Goal: Task Accomplishment & Management: Complete application form

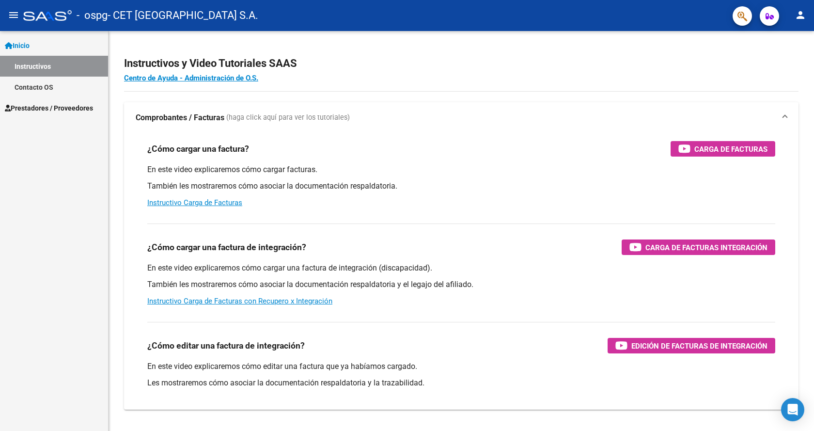
click at [33, 101] on link "Prestadores / Proveedores" at bounding box center [54, 107] width 108 height 21
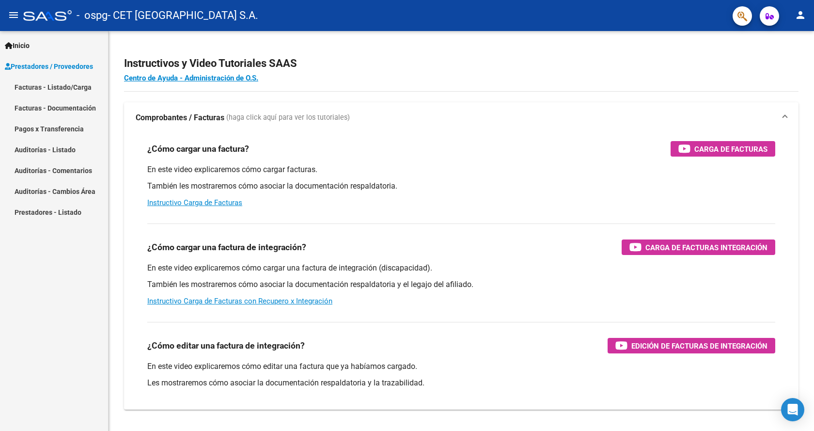
click at [33, 90] on link "Facturas - Listado/Carga" at bounding box center [54, 87] width 108 height 21
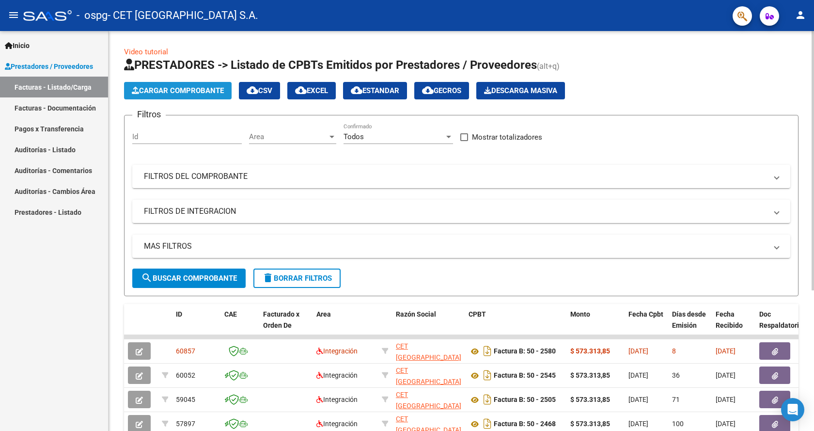
click at [202, 95] on button "Cargar Comprobante" at bounding box center [178, 90] width 108 height 17
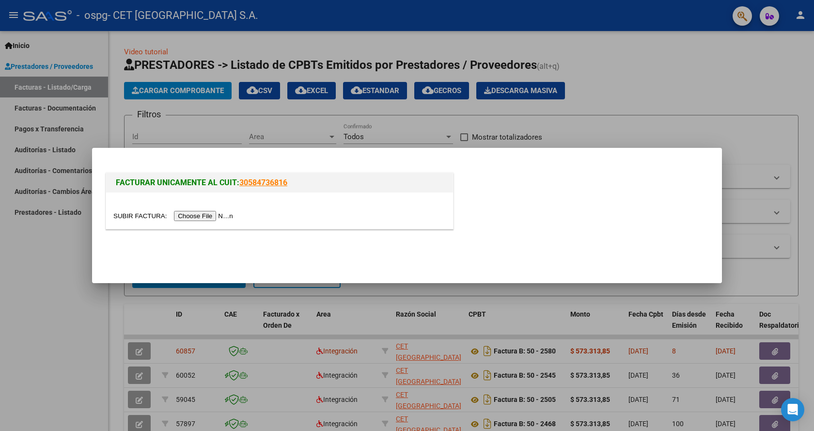
click at [197, 214] on input "file" at bounding box center [174, 216] width 123 height 10
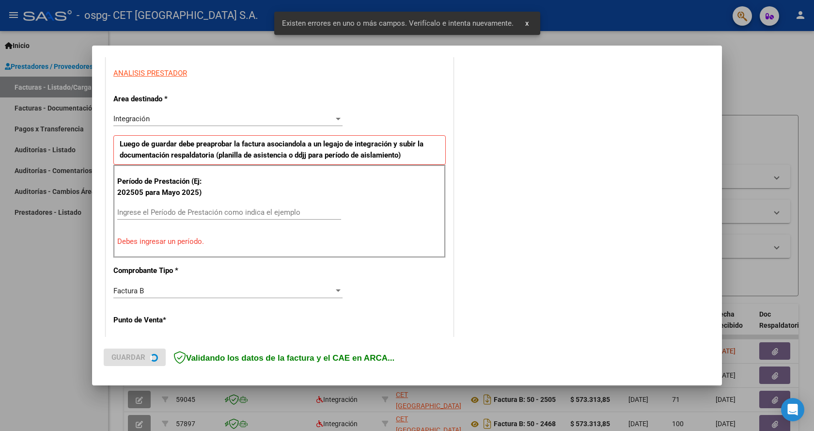
scroll to position [179, 0]
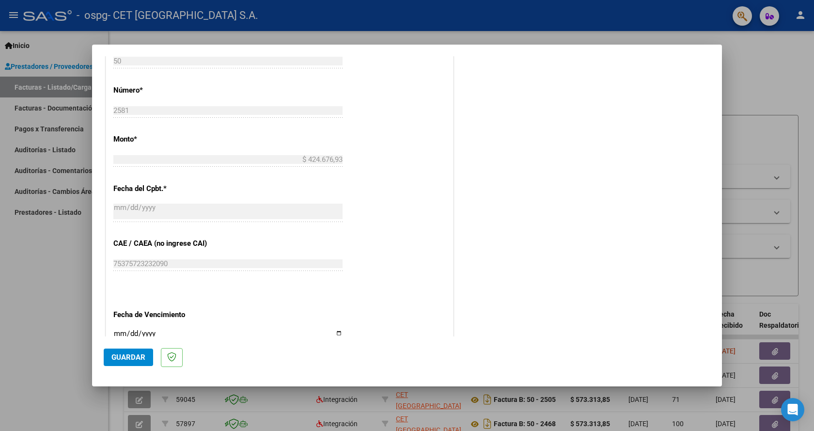
click at [119, 351] on button "Guardar" at bounding box center [128, 357] width 49 height 17
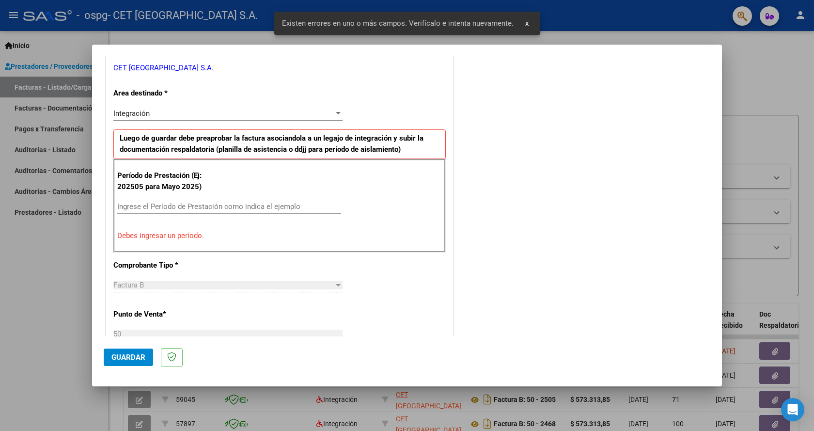
scroll to position [246, 0]
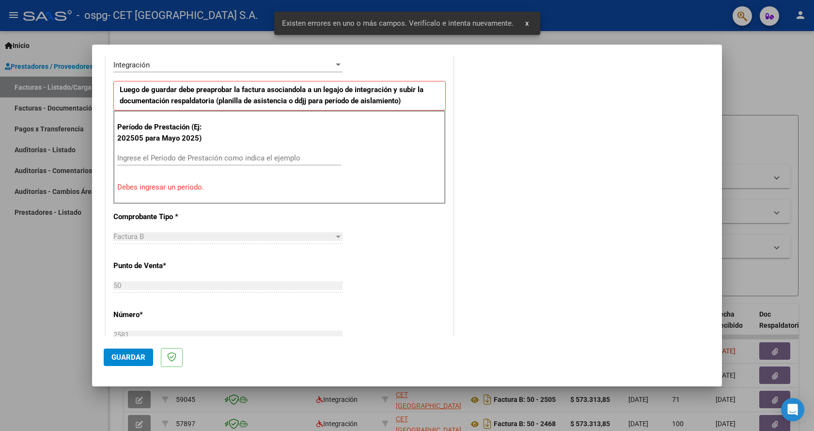
click at [155, 181] on div "Período de Prestación (Ej: 202505 para [DATE]) Ingrese el Período de Prestación…" at bounding box center [279, 157] width 333 height 93
click at [150, 159] on input "Ingrese el Período de Prestación como indica el ejemplo" at bounding box center [229, 158] width 224 height 9
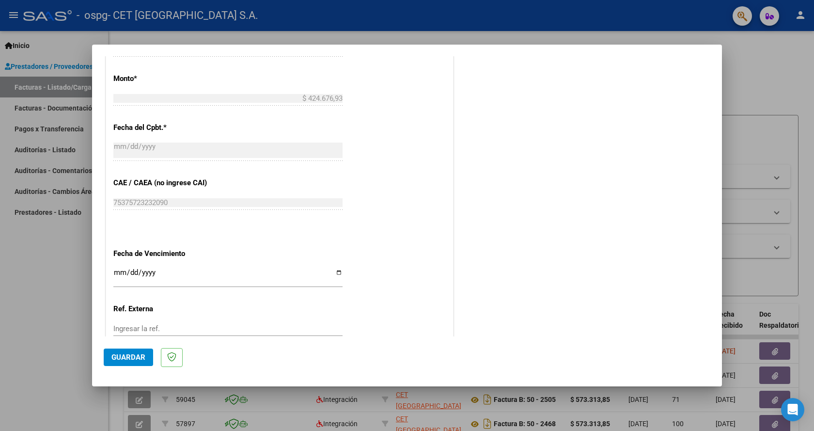
scroll to position [537, 0]
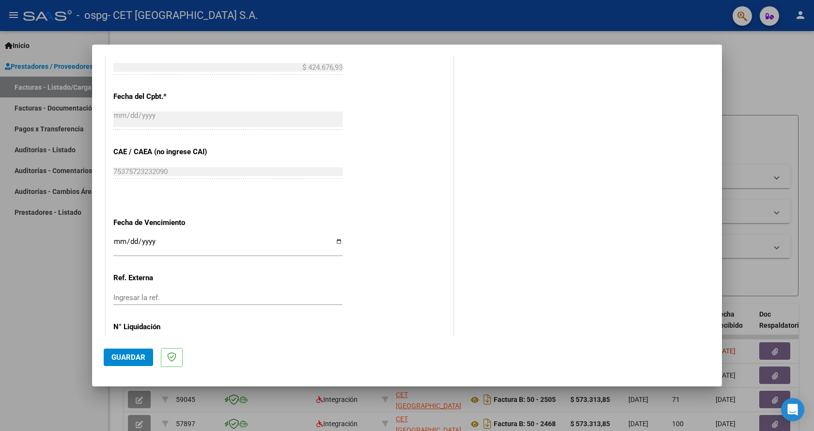
type input "202508"
click at [136, 361] on span "Guardar" at bounding box center [128, 357] width 34 height 9
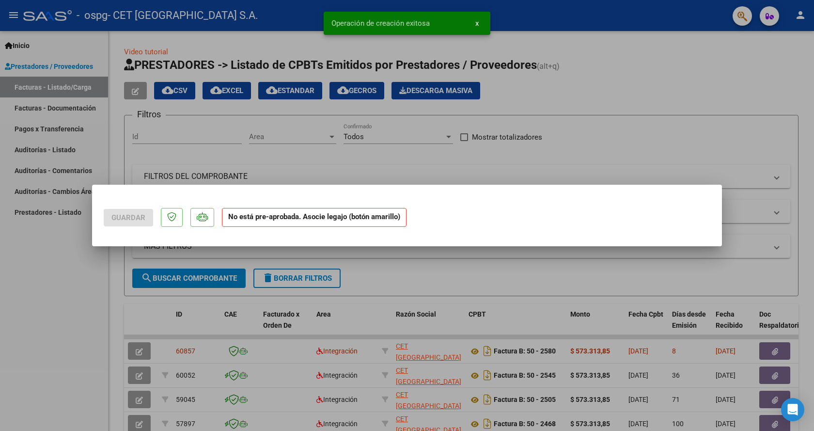
scroll to position [0, 0]
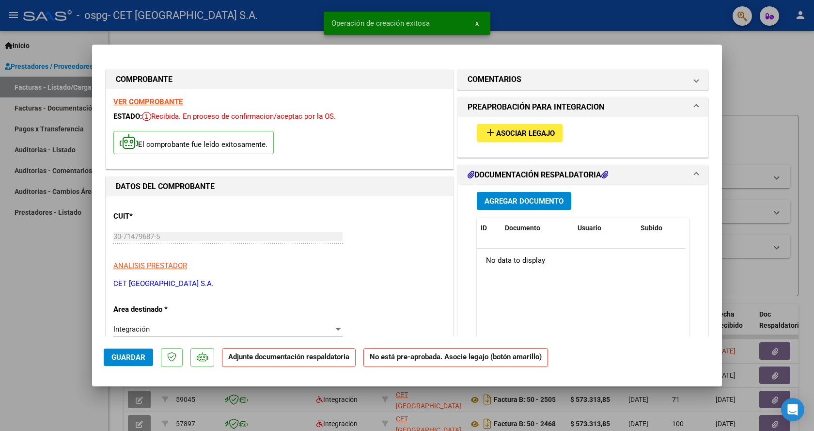
click at [513, 136] on span "Asociar Legajo" at bounding box center [525, 133] width 59 height 9
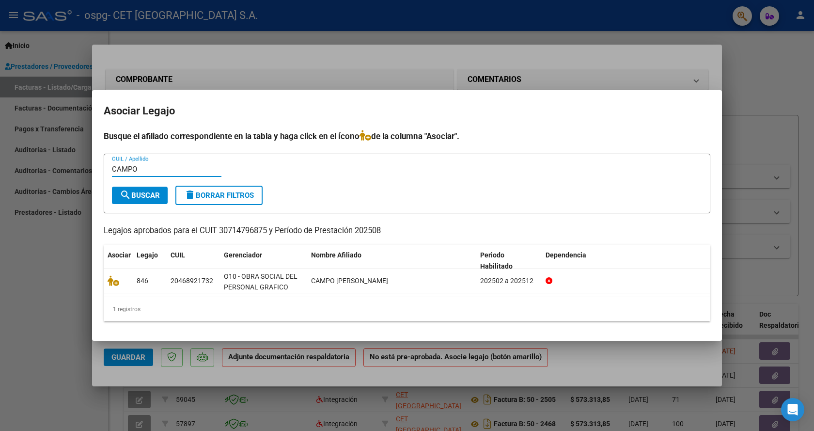
drag, startPoint x: 146, startPoint y: 166, endPoint x: 67, endPoint y: 170, distance: 79.1
click at [67, 170] on div "COMPROBANTE VER COMPROBANTE ESTADO: Recibida. En proceso de confirmacion/acepta…" at bounding box center [407, 215] width 814 height 431
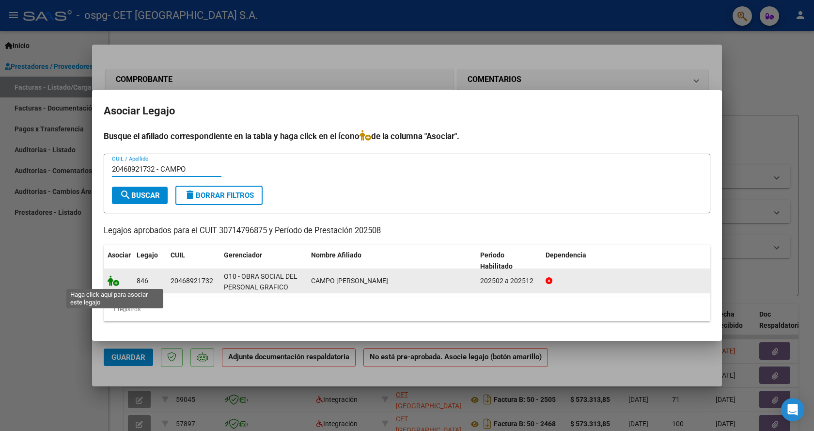
type input "20468921732 - CAMPO"
click at [115, 285] on icon at bounding box center [114, 280] width 12 height 11
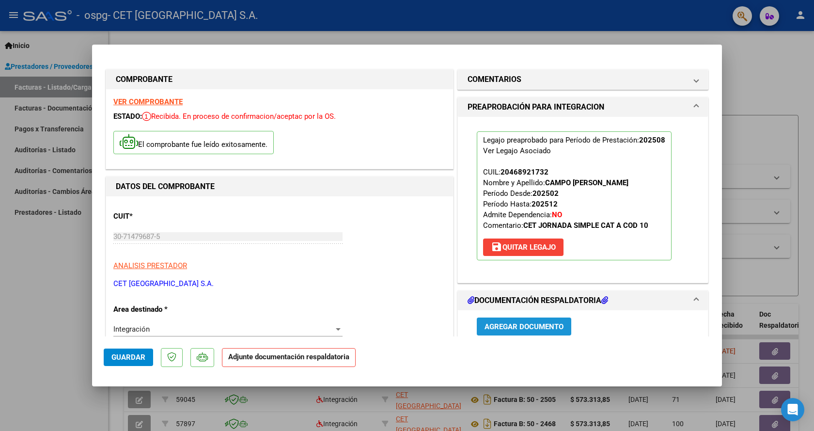
click at [531, 325] on span "Agregar Documento" at bounding box center [524, 326] width 79 height 9
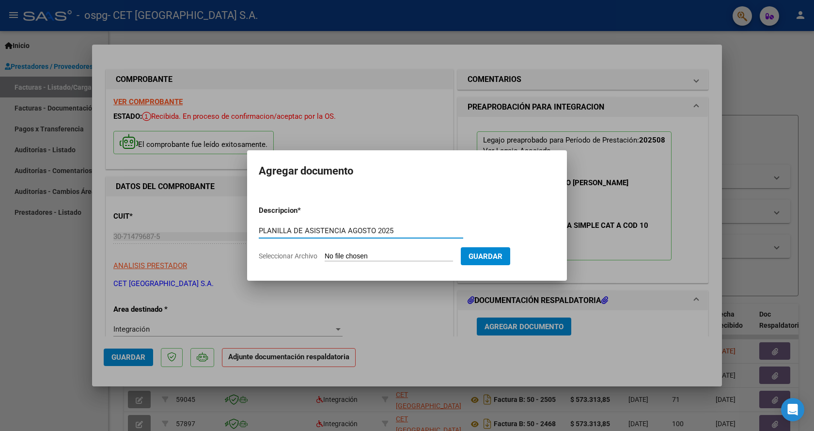
type input "PLANILLA DE ASISTENCIA AGOSTO 2025"
click at [408, 255] on input "Seleccionar Archivo" at bounding box center [389, 256] width 128 height 9
type input "C:\fakepath\CAMPO [DATE]-B50-2581.pdf"
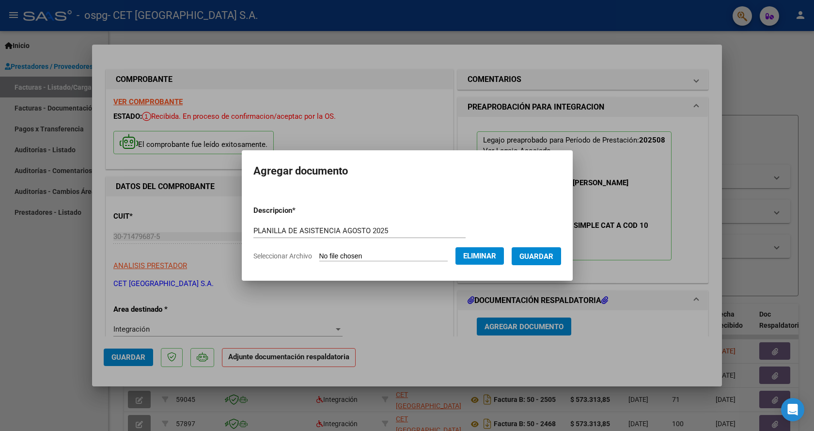
click at [494, 256] on span "Eliminar" at bounding box center [479, 256] width 33 height 9
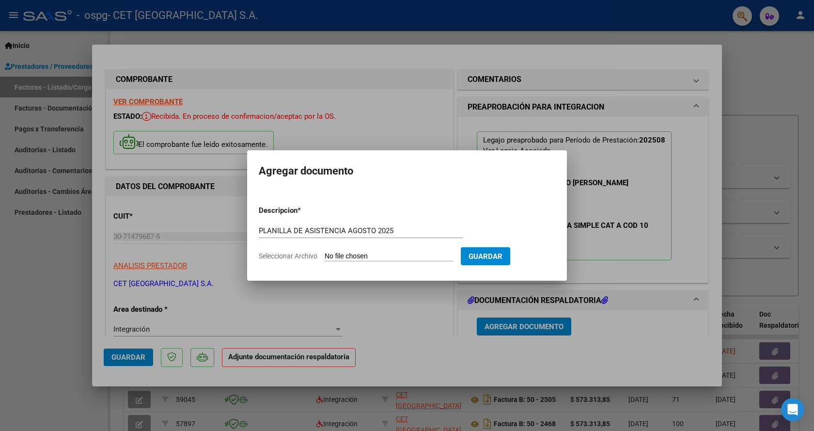
click at [398, 254] on input "Seleccionar Archivo" at bounding box center [389, 256] width 128 height 9
type input "C:\fakepath\PLAN.ASIST. CAMPO [DATE].pdf"
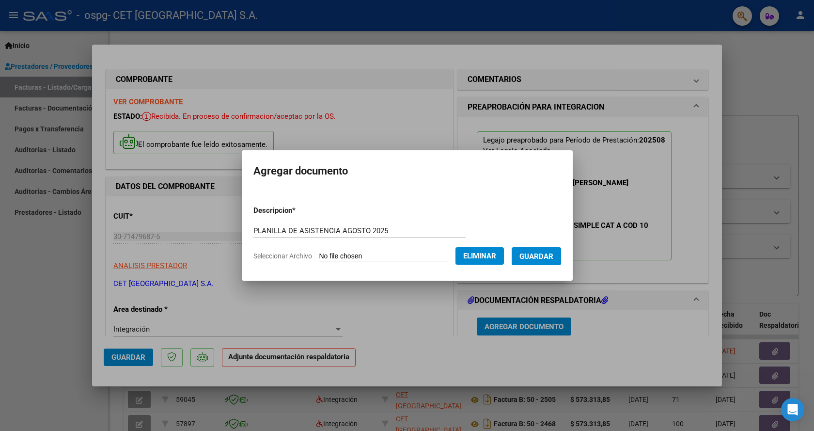
click at [558, 262] on button "Guardar" at bounding box center [536, 256] width 49 height 18
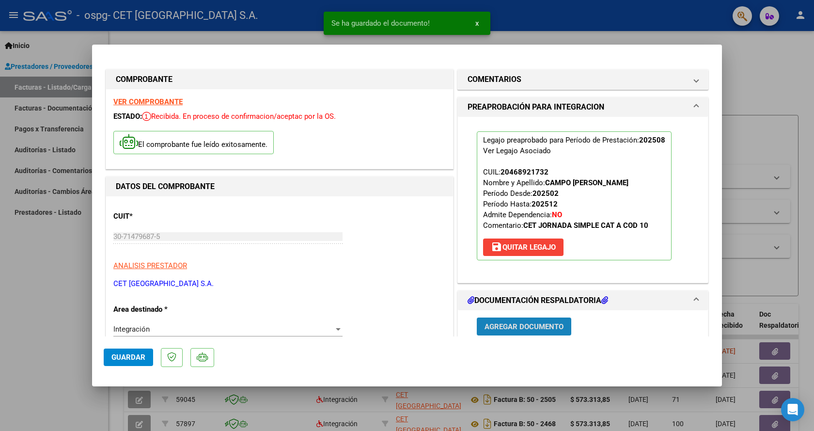
click at [546, 322] on span "Agregar Documento" at bounding box center [524, 326] width 79 height 9
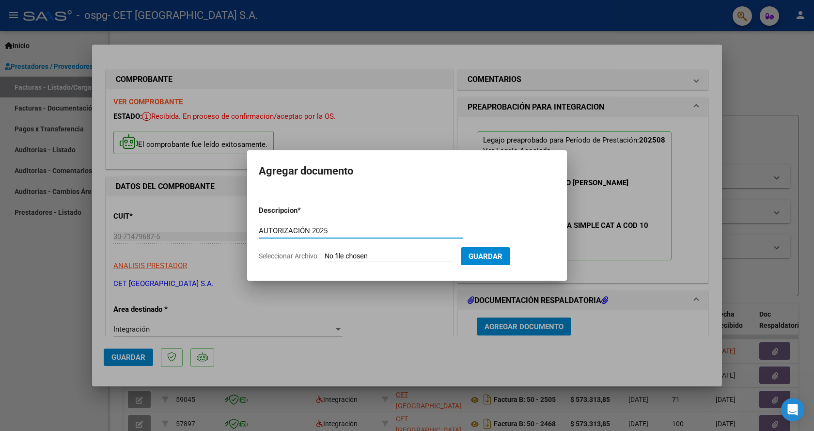
type input "AUTORIZACIÓN 2025"
click at [397, 254] on input "Seleccionar Archivo" at bounding box center [389, 256] width 128 height 9
type input "C:\fakepath\CAMPO AUTORIACION 2025.odt"
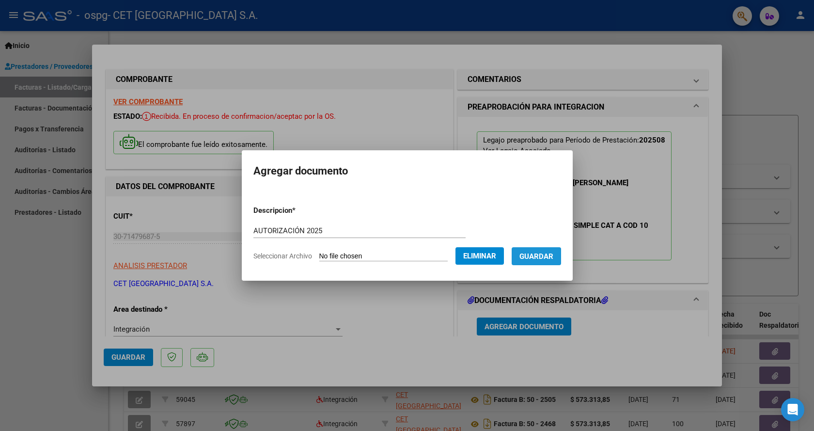
click at [543, 257] on span "Guardar" at bounding box center [537, 256] width 34 height 9
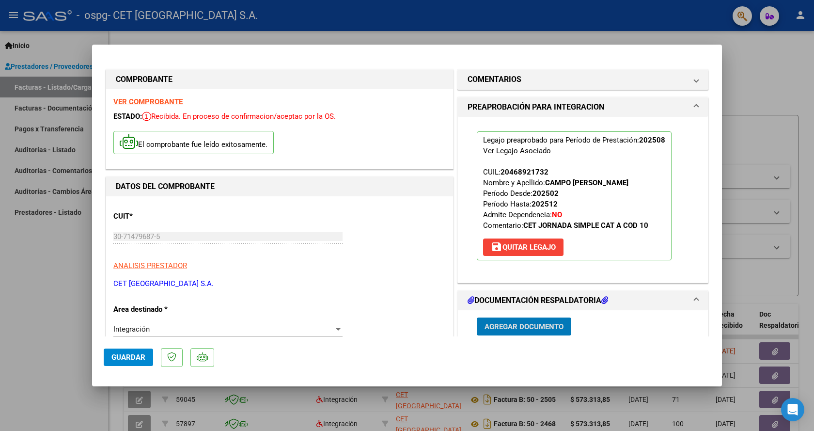
click at [138, 363] on button "Guardar" at bounding box center [128, 357] width 49 height 17
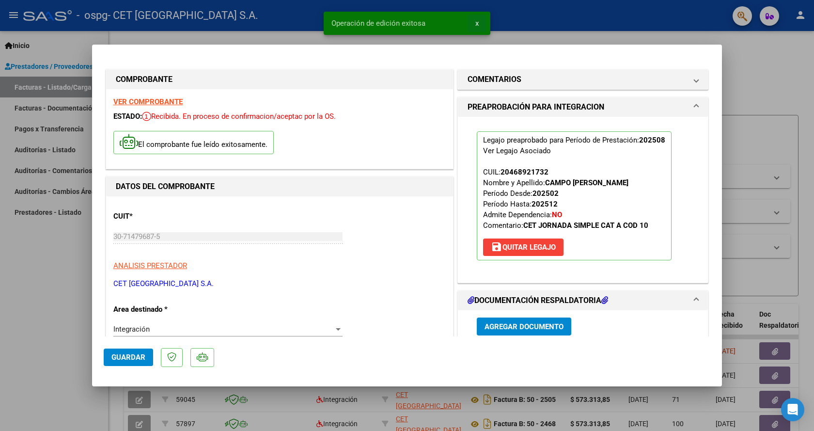
click at [477, 23] on span "x" at bounding box center [477, 23] width 3 height 9
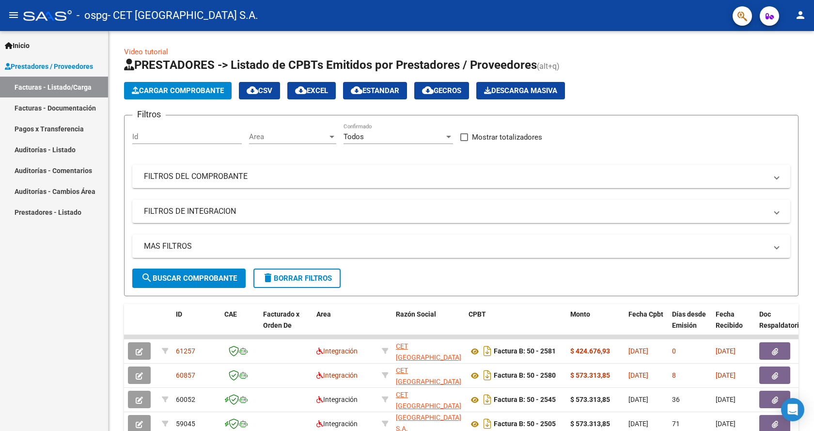
click at [798, 12] on mat-icon "person" at bounding box center [801, 15] width 12 height 12
click at [782, 65] on button "exit_to_app Salir" at bounding box center [780, 63] width 59 height 23
